Goal: Find specific page/section: Find specific page/section

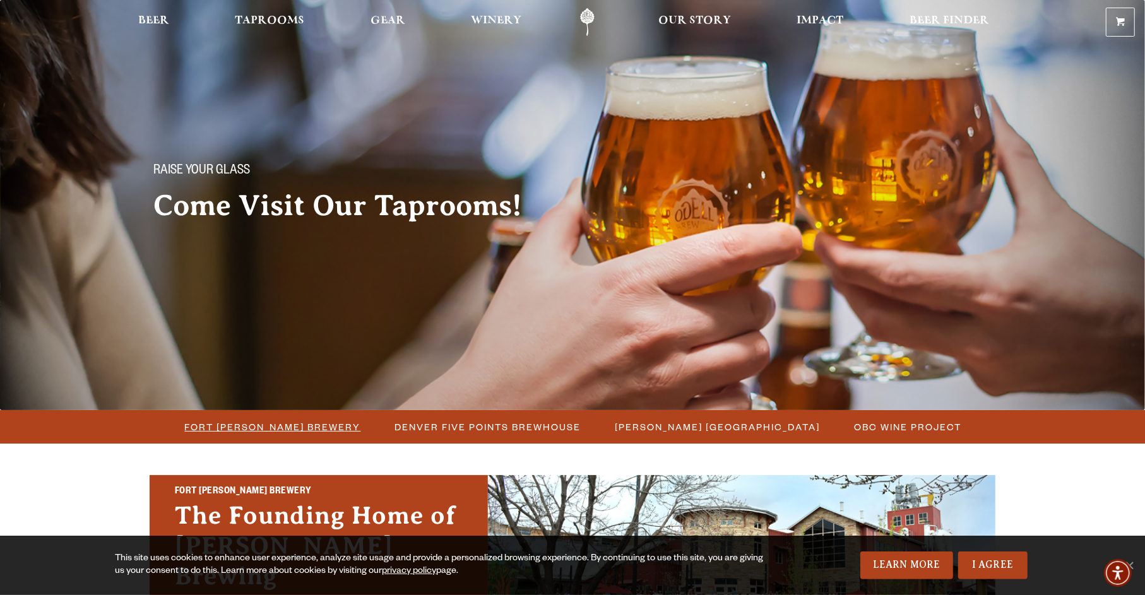
click at [246, 429] on span "Fort [PERSON_NAME] Brewery" at bounding box center [273, 427] width 176 height 18
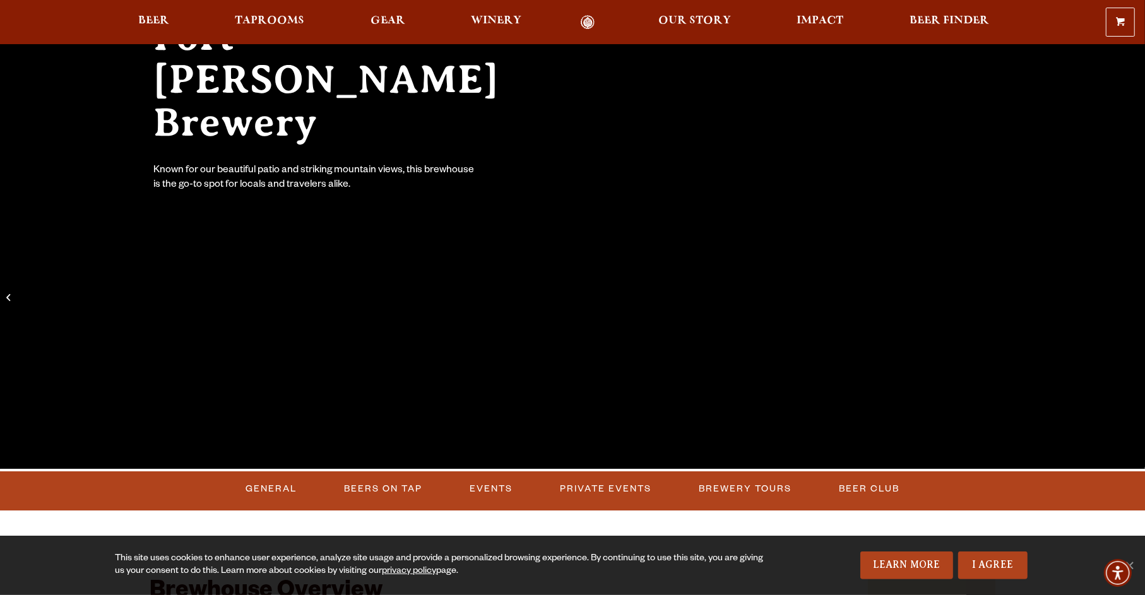
scroll to position [253, 0]
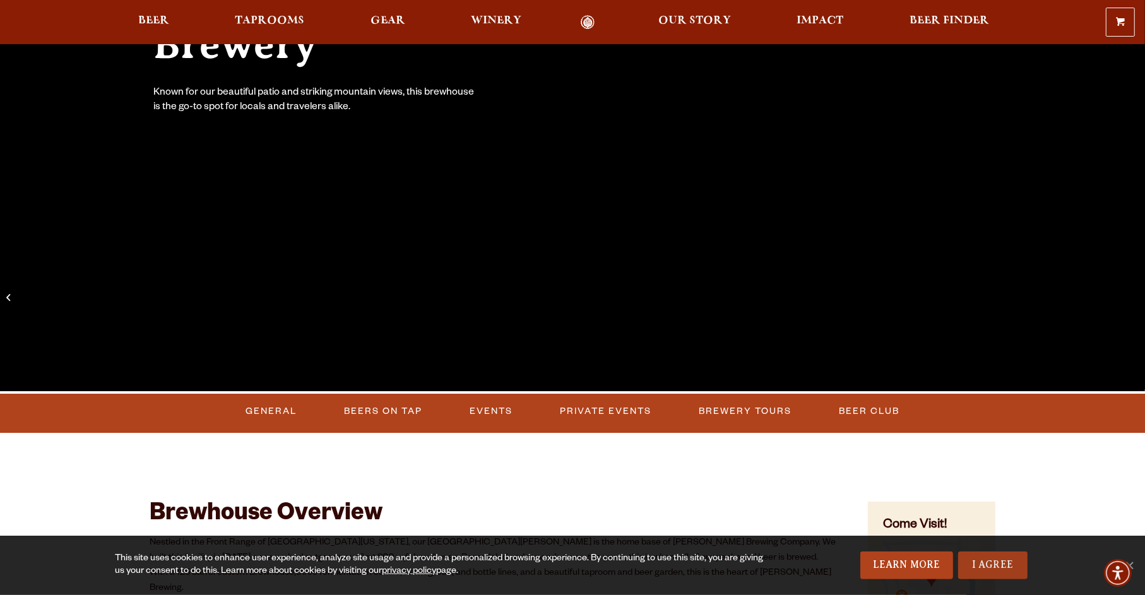
click at [1006, 562] on link "I Agree" at bounding box center [992, 566] width 69 height 28
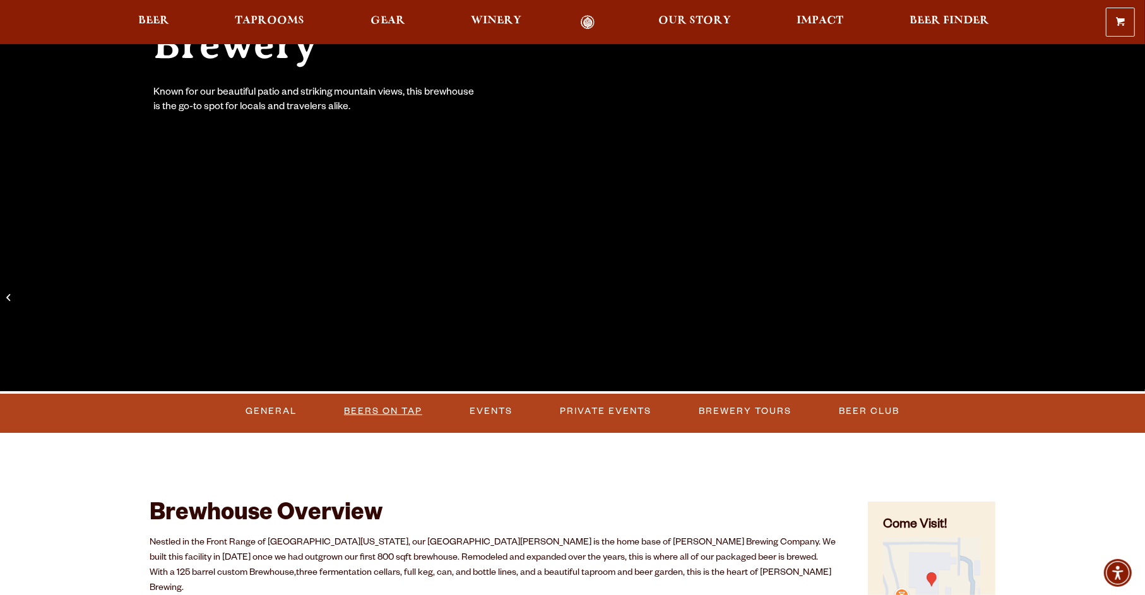
click at [381, 415] on link "Beers on Tap" at bounding box center [383, 411] width 88 height 29
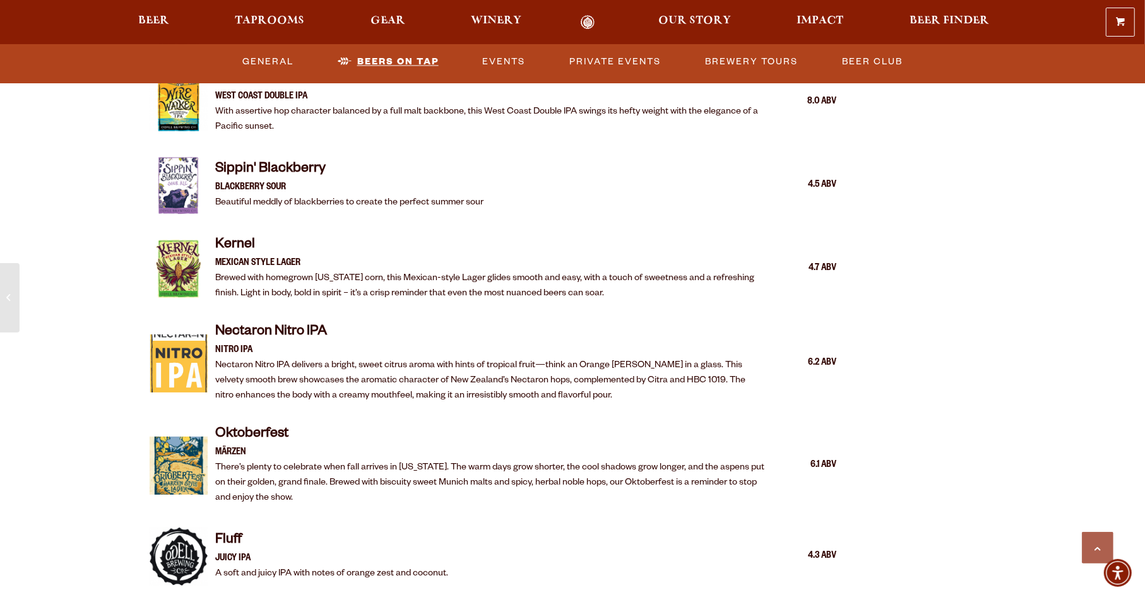
scroll to position [2261, 0]
